Goal: Communication & Community: Answer question/provide support

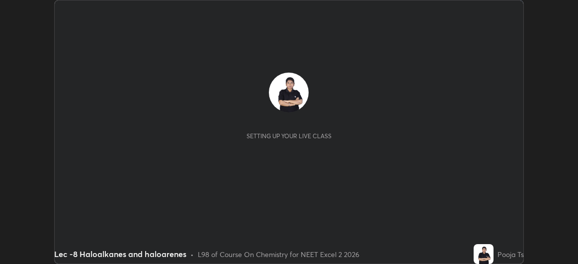
scroll to position [264, 578]
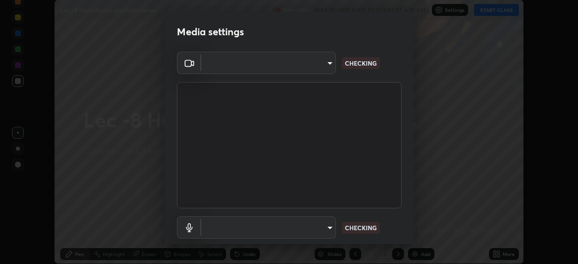
type input "df463704efc8c3d6d82446285d3d8ad2bc58552bb9147a11c789301828a3090f"
type input "communications"
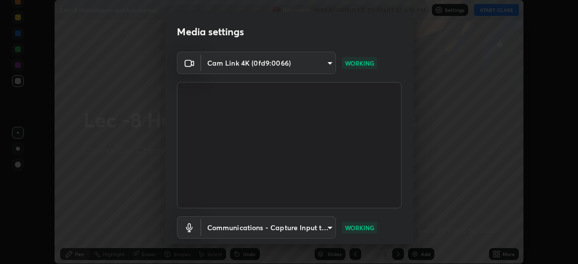
scroll to position [61, 0]
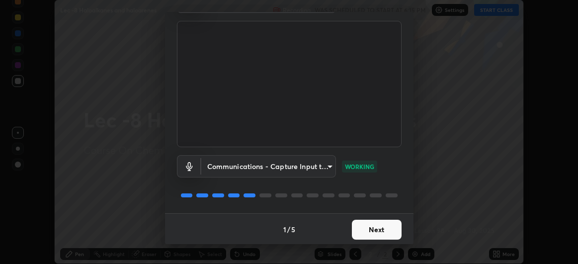
click at [385, 227] on button "Next" at bounding box center [377, 230] width 50 height 20
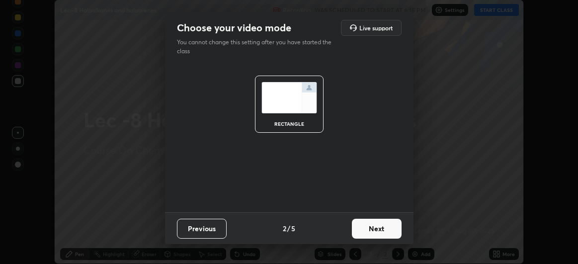
click at [384, 231] on button "Next" at bounding box center [377, 229] width 50 height 20
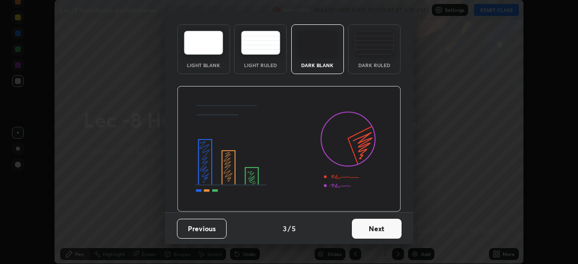
scroll to position [0, 0]
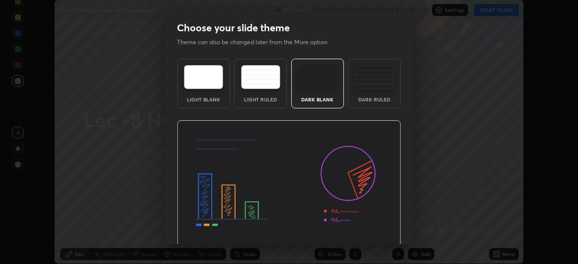
click at [388, 233] on img at bounding box center [289, 183] width 224 height 126
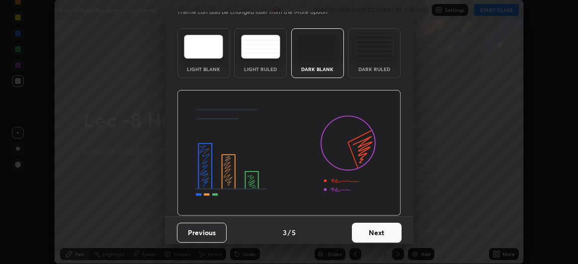
scroll to position [33, 0]
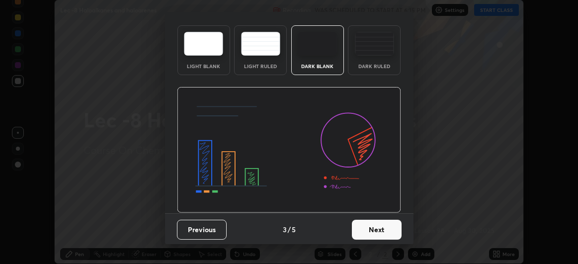
click at [382, 232] on button "Next" at bounding box center [377, 230] width 50 height 20
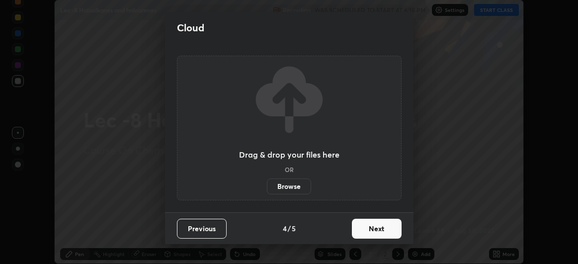
scroll to position [0, 0]
click at [387, 231] on button "Next" at bounding box center [377, 229] width 50 height 20
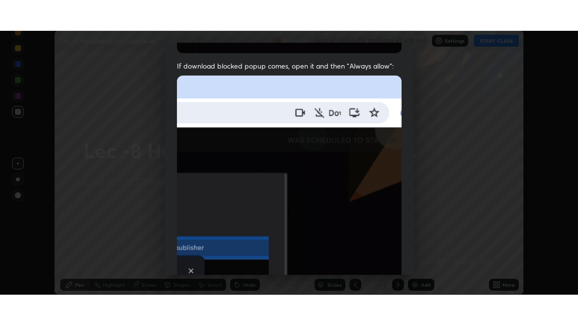
scroll to position [264, 0]
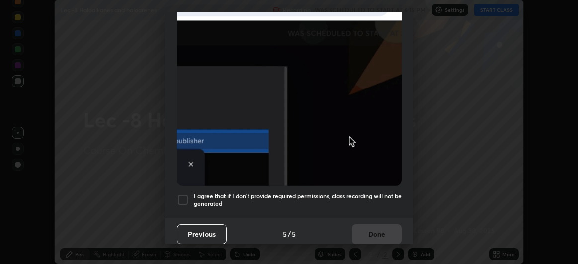
click at [181, 195] on div at bounding box center [183, 200] width 12 height 12
click at [372, 236] on button "Done" at bounding box center [377, 234] width 50 height 20
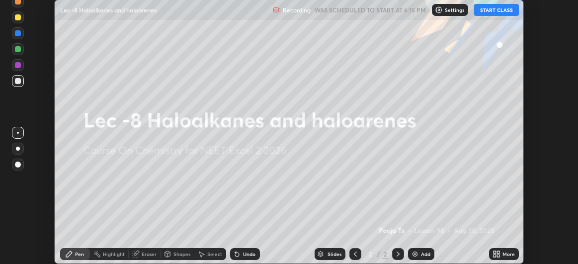
click at [497, 14] on button "START CLASS" at bounding box center [496, 10] width 45 height 12
click at [502, 253] on div "More" at bounding box center [504, 254] width 30 height 12
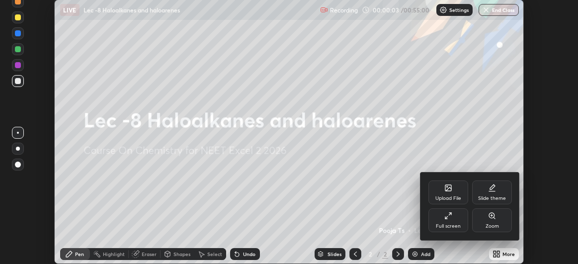
click at [457, 220] on div "Full screen" at bounding box center [449, 220] width 40 height 24
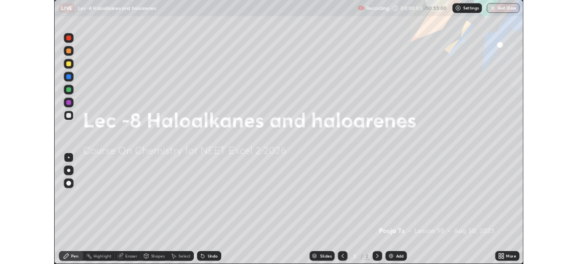
scroll to position [325, 578]
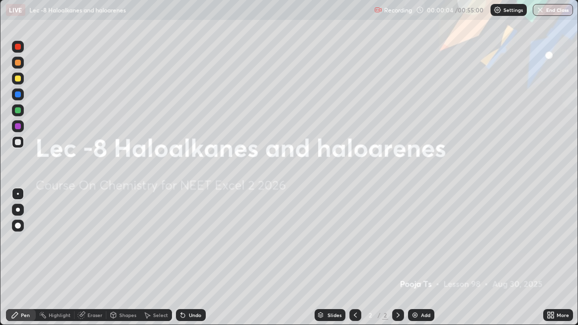
click at [414, 263] on div "Add" at bounding box center [421, 315] width 26 height 12
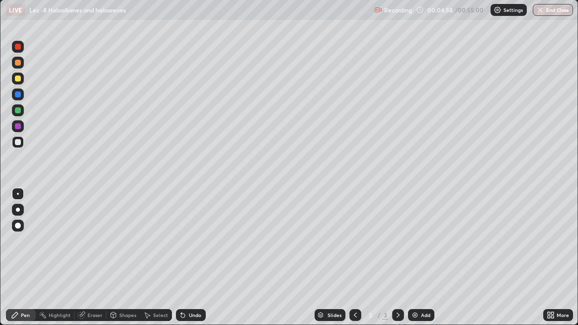
click at [19, 111] on div at bounding box center [18, 110] width 6 height 6
click at [182, 263] on icon at bounding box center [183, 315] width 8 height 8
click at [179, 263] on icon at bounding box center [183, 315] width 8 height 8
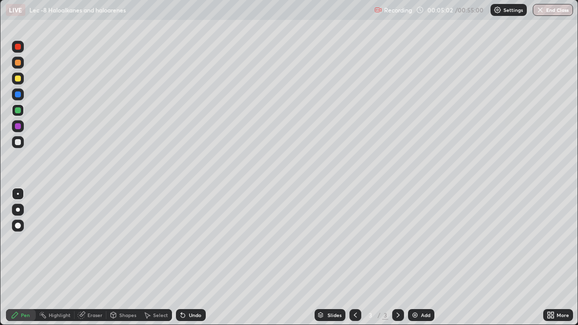
click at [180, 263] on icon at bounding box center [183, 315] width 8 height 8
click at [16, 146] on div at bounding box center [18, 142] width 12 height 12
click at [19, 113] on div at bounding box center [18, 110] width 6 height 6
click at [413, 263] on img at bounding box center [415, 315] width 8 height 8
click at [22, 148] on div at bounding box center [18, 142] width 12 height 16
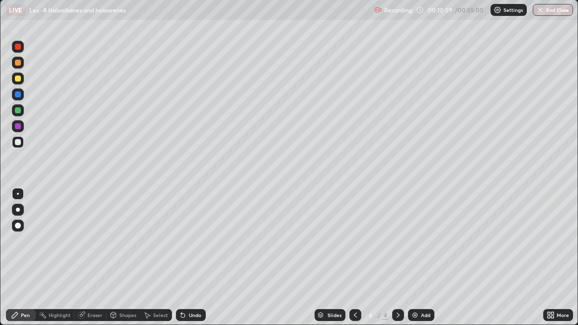
click at [22, 82] on div at bounding box center [18, 79] width 12 height 12
click at [217, 263] on div "Slides 4 / 4 Add" at bounding box center [375, 315] width 338 height 20
click at [181, 263] on div "Undo" at bounding box center [191, 315] width 30 height 12
click at [183, 263] on icon at bounding box center [183, 316] width 4 height 4
click at [262, 263] on div "Slides 4 / 4 Add" at bounding box center [375, 315] width 338 height 20
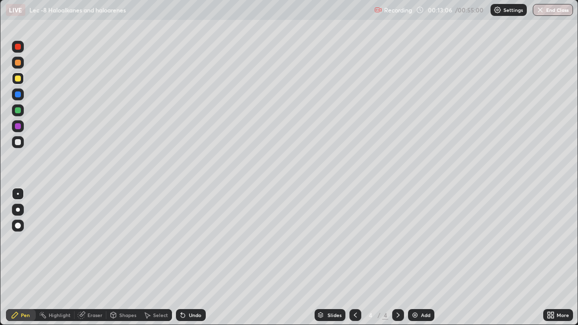
click at [268, 263] on div "Slides 4 / 4 Add" at bounding box center [375, 315] width 338 height 20
click at [157, 263] on div "Select" at bounding box center [156, 315] width 32 height 12
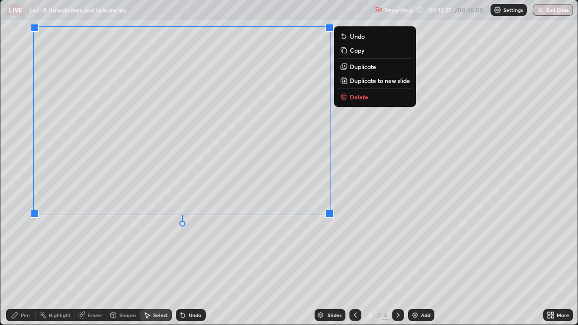
click at [18, 263] on icon at bounding box center [15, 315] width 8 height 8
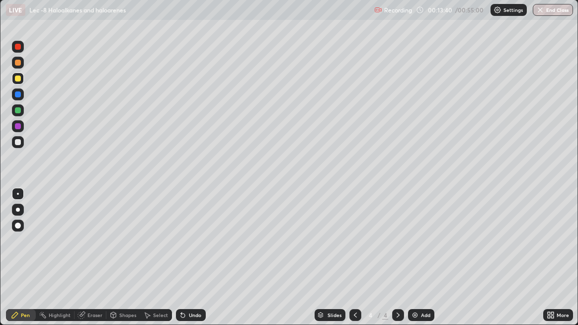
click at [192, 263] on div "Undo" at bounding box center [191, 315] width 30 height 12
click at [193, 263] on div "Undo" at bounding box center [195, 315] width 12 height 5
click at [416, 263] on img at bounding box center [415, 315] width 8 height 8
click at [22, 148] on div at bounding box center [18, 142] width 12 height 16
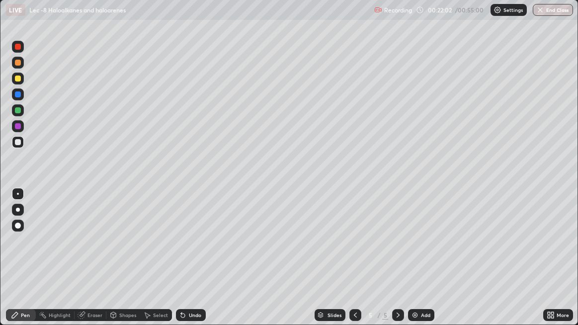
click at [190, 263] on div "Undo" at bounding box center [195, 315] width 12 height 5
click at [181, 263] on icon at bounding box center [183, 316] width 4 height 4
click at [21, 81] on div at bounding box center [18, 79] width 12 height 12
click at [21, 151] on div "Erase all" at bounding box center [18, 163] width 24 height 286
click at [20, 147] on div at bounding box center [18, 142] width 12 height 12
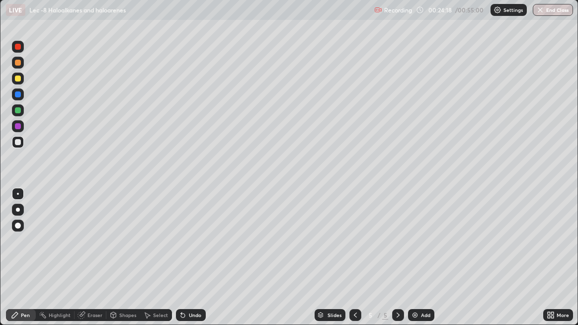
click at [428, 263] on div "Add" at bounding box center [425, 315] width 9 height 5
click at [407, 263] on div "Slides 6 / 6 Add" at bounding box center [375, 315] width 338 height 20
click at [415, 263] on img at bounding box center [415, 315] width 8 height 8
click at [21, 83] on div at bounding box center [18, 79] width 12 height 12
click at [182, 263] on icon at bounding box center [183, 315] width 8 height 8
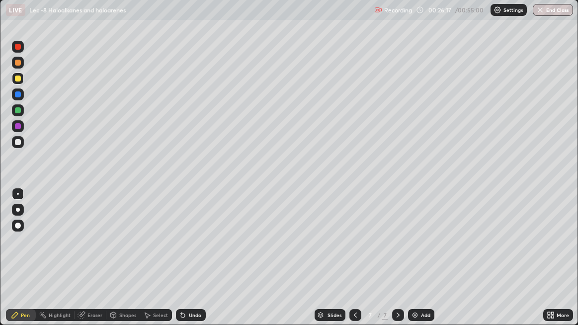
click at [187, 263] on div "Undo" at bounding box center [189, 315] width 34 height 20
click at [188, 263] on div "Undo" at bounding box center [191, 315] width 30 height 12
click at [20, 96] on div at bounding box center [18, 94] width 6 height 6
click at [416, 263] on img at bounding box center [415, 315] width 8 height 8
click at [92, 263] on div "Eraser" at bounding box center [95, 315] width 15 height 5
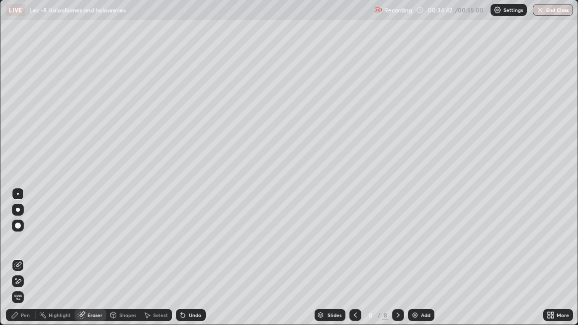
click at [24, 263] on div "Pen" at bounding box center [21, 315] width 30 height 12
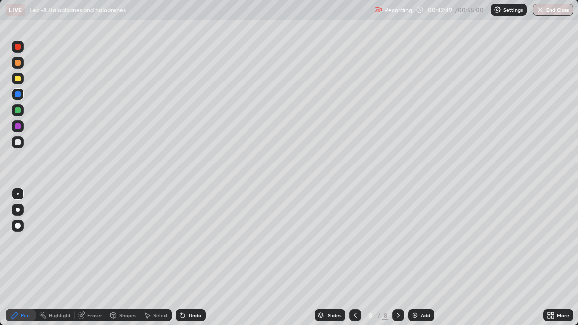
click at [551, 263] on div "More" at bounding box center [558, 315] width 30 height 12
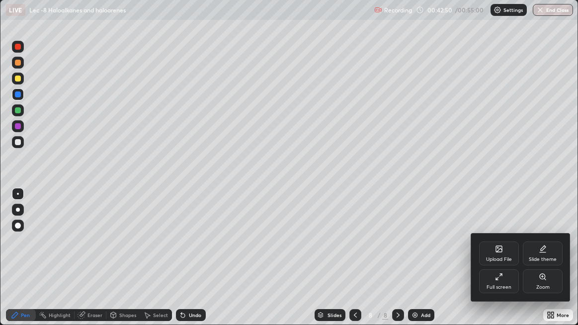
click at [418, 263] on div at bounding box center [289, 162] width 578 height 325
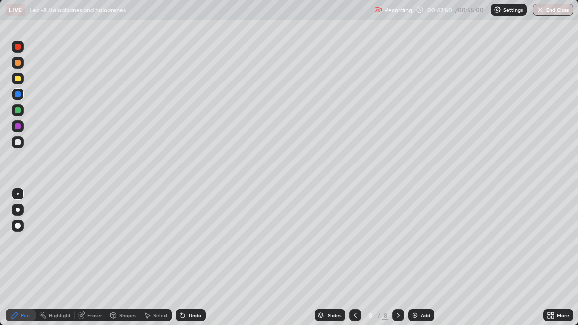
click at [416, 263] on img at bounding box center [415, 315] width 8 height 8
click at [561, 10] on button "End Class" at bounding box center [553, 10] width 39 height 12
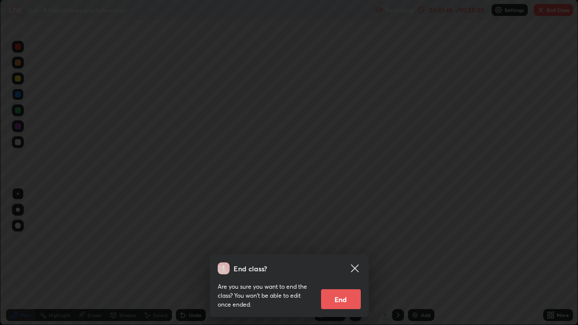
click at [346, 263] on button "End" at bounding box center [341, 299] width 40 height 20
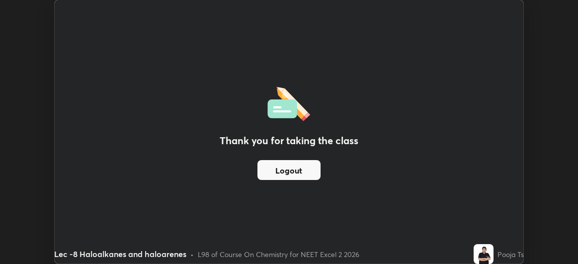
scroll to position [49452, 49138]
